Goal: Task Accomplishment & Management: Use online tool/utility

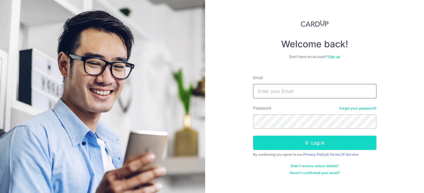
type input "[EMAIL_ADDRESS][DOMAIN_NAME]"
click at [312, 142] on button "Log in" at bounding box center [314, 143] width 123 height 14
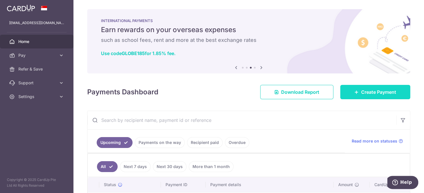
click at [355, 92] on icon at bounding box center [357, 92] width 5 height 5
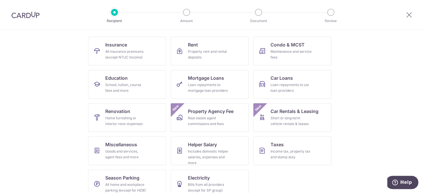
scroll to position [63, 0]
